Goal: Transaction & Acquisition: Purchase product/service

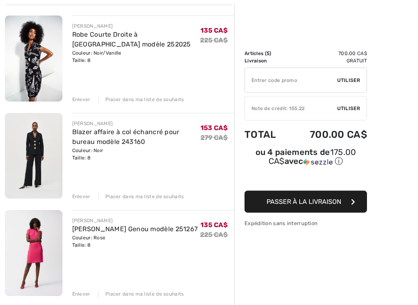
scroll to position [102, 0]
click at [82, 96] on div "Enlever" at bounding box center [81, 98] width 18 height 7
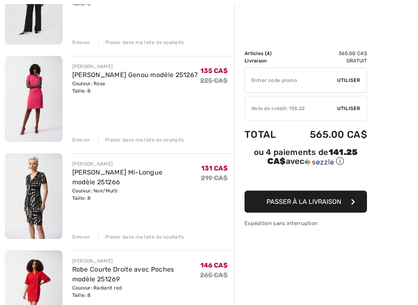
scroll to position [158, 0]
click at [85, 138] on div "Enlever" at bounding box center [81, 139] width 18 height 7
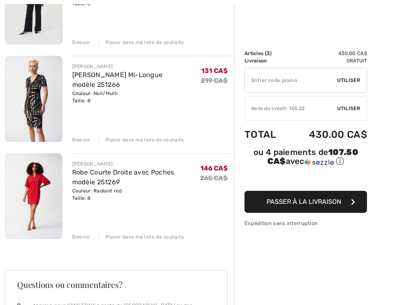
click at [81, 142] on div "Enlever" at bounding box center [81, 139] width 18 height 7
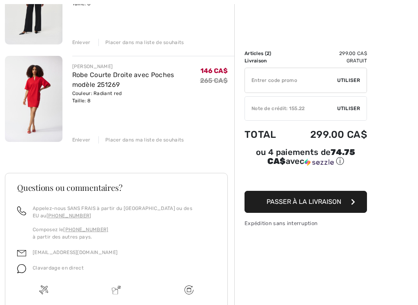
click at [80, 100] on div "Couleur: Radiant red Taille: 8" at bounding box center [136, 97] width 128 height 15
click at [80, 141] on div "Enlever" at bounding box center [81, 139] width 18 height 7
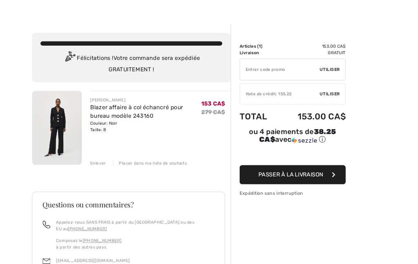
scroll to position [0, 0]
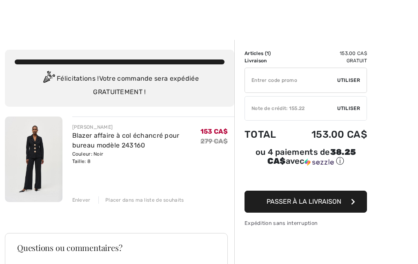
click at [351, 112] on span "Utiliser" at bounding box center [348, 108] width 23 height 7
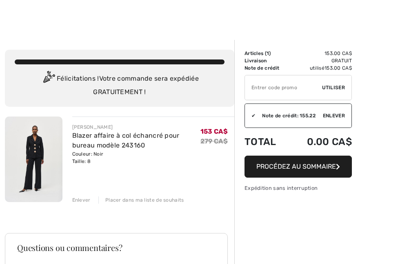
click at [321, 170] on button "Procédez au sommaire" at bounding box center [297, 167] width 107 height 22
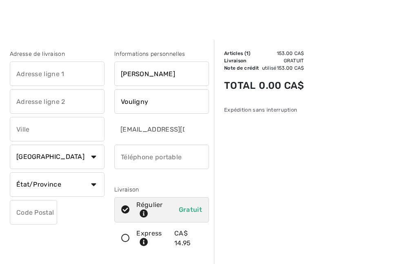
click at [25, 73] on input "text" at bounding box center [57, 74] width 95 height 24
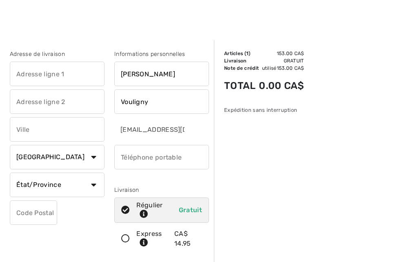
type input "670felicien [PERSON_NAME]"
type input "Drummondville"
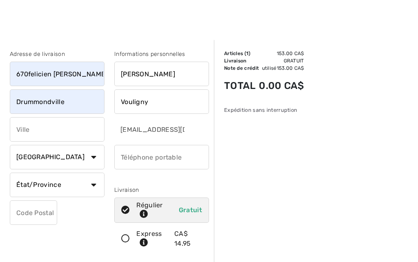
type input "Drummondville"
select select "QC"
type input "J2C0R2"
type input "8194755483"
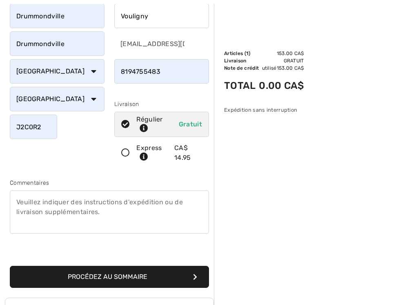
scroll to position [88, 0]
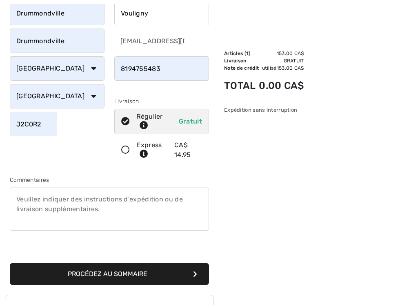
click at [137, 264] on button "Procédez au sommaire" at bounding box center [109, 274] width 199 height 22
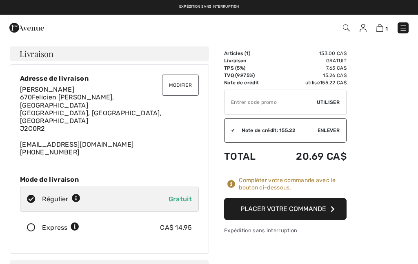
click at [307, 215] on button "Placer votre commande" at bounding box center [285, 209] width 122 height 22
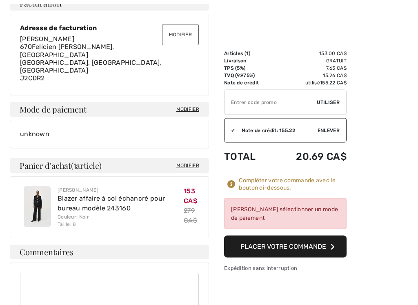
scroll to position [265, 0]
click at [270, 214] on div "Veuillez sélectionner un mode de paiement" at bounding box center [285, 213] width 122 height 31
click at [241, 217] on div "Veuillez sélectionner un mode de paiement" at bounding box center [285, 213] width 122 height 31
click at [244, 214] on div "Veuillez sélectionner un mode de paiement" at bounding box center [285, 213] width 122 height 31
click at [299, 211] on div "Veuillez sélectionner un mode de paiement" at bounding box center [285, 213] width 122 height 31
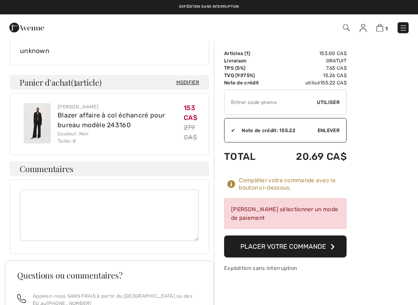
scroll to position [347, 0]
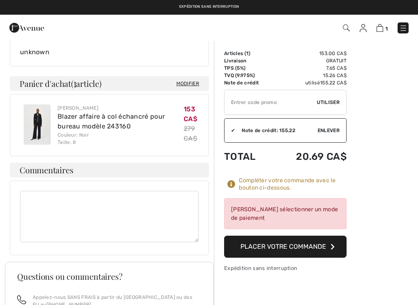
click at [334, 247] on button "Placer votre commande" at bounding box center [285, 247] width 122 height 22
click at [247, 208] on div "Veuillez sélectionner un mode de paiement" at bounding box center [285, 213] width 122 height 31
click at [245, 220] on div "Veuillez sélectionner un mode de paiement" at bounding box center [285, 213] width 122 height 31
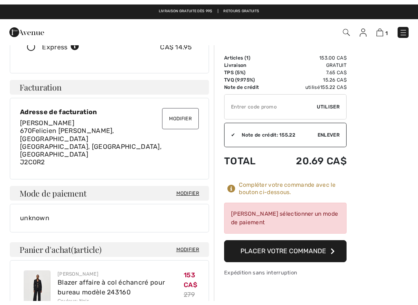
scroll to position [180, 0]
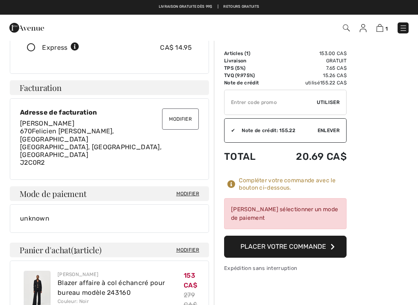
click at [184, 190] on span "Modifier" at bounding box center [187, 193] width 23 height 7
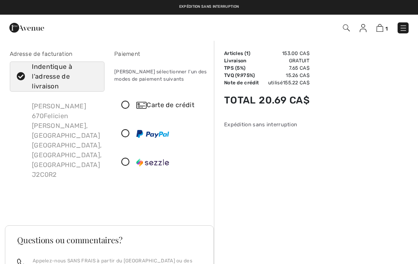
scroll to position [15, 0]
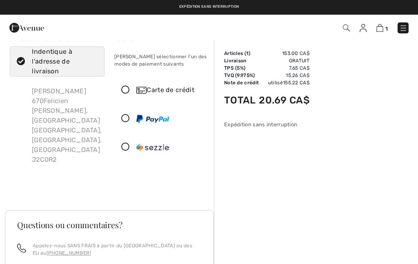
click at [124, 119] on icon at bounding box center [126, 119] width 22 height 9
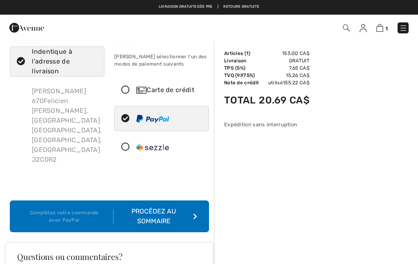
click at [192, 210] on div "Procédez au sommaire" at bounding box center [155, 217] width 84 height 20
click at [157, 211] on div "Procédez au sommaire" at bounding box center [155, 217] width 84 height 20
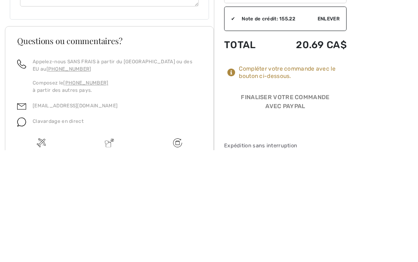
scroll to position [533, 0]
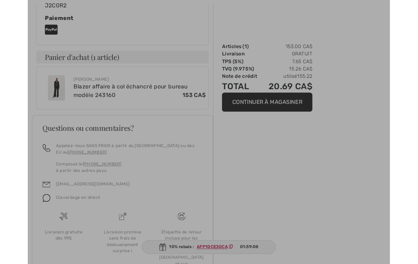
scroll to position [498, 0]
